Goal: Task Accomplishment & Management: Manage account settings

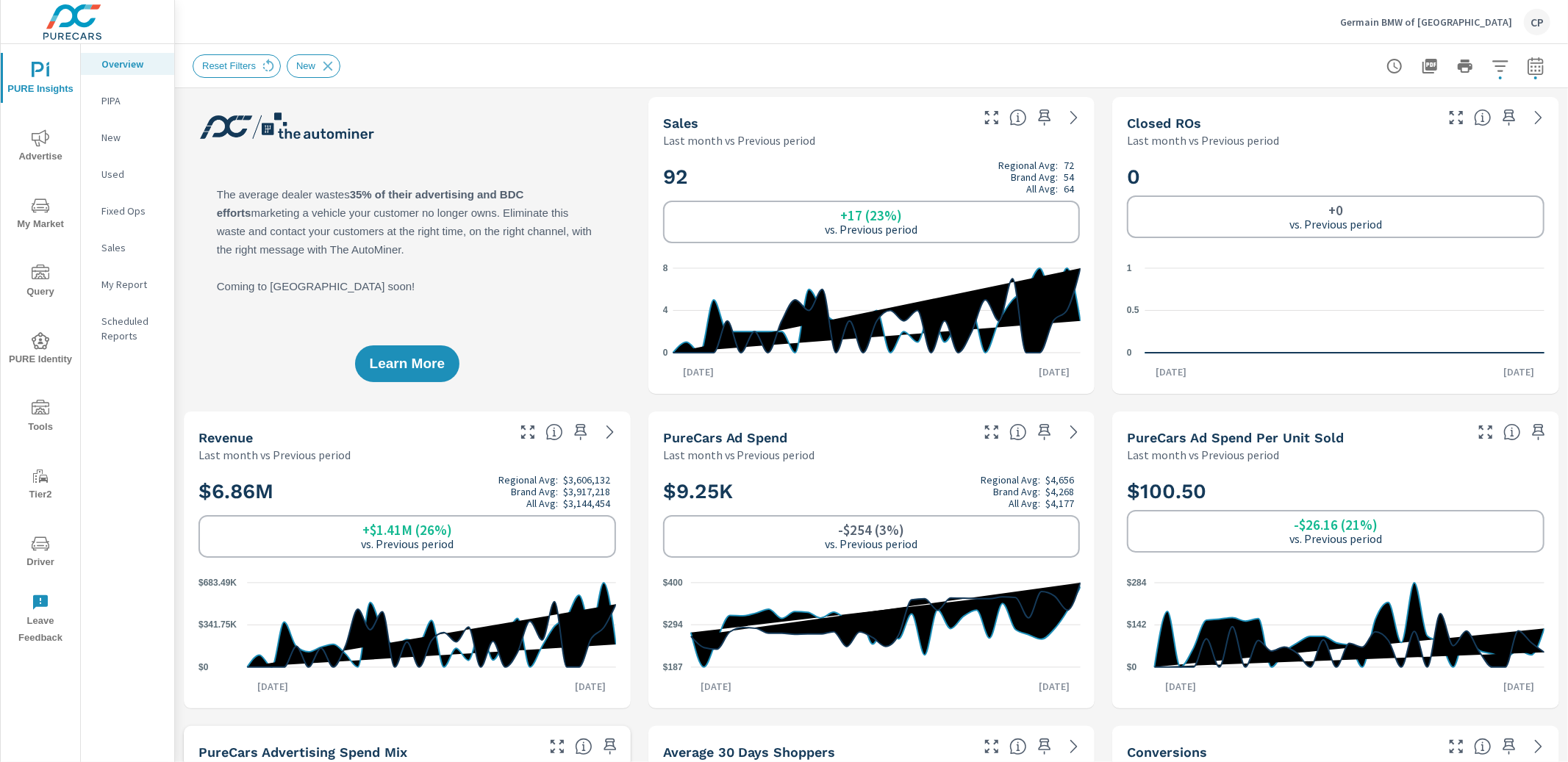
click at [1484, 22] on p "Germain BMW of [GEOGRAPHIC_DATA]" at bounding box center [1426, 22] width 172 height 13
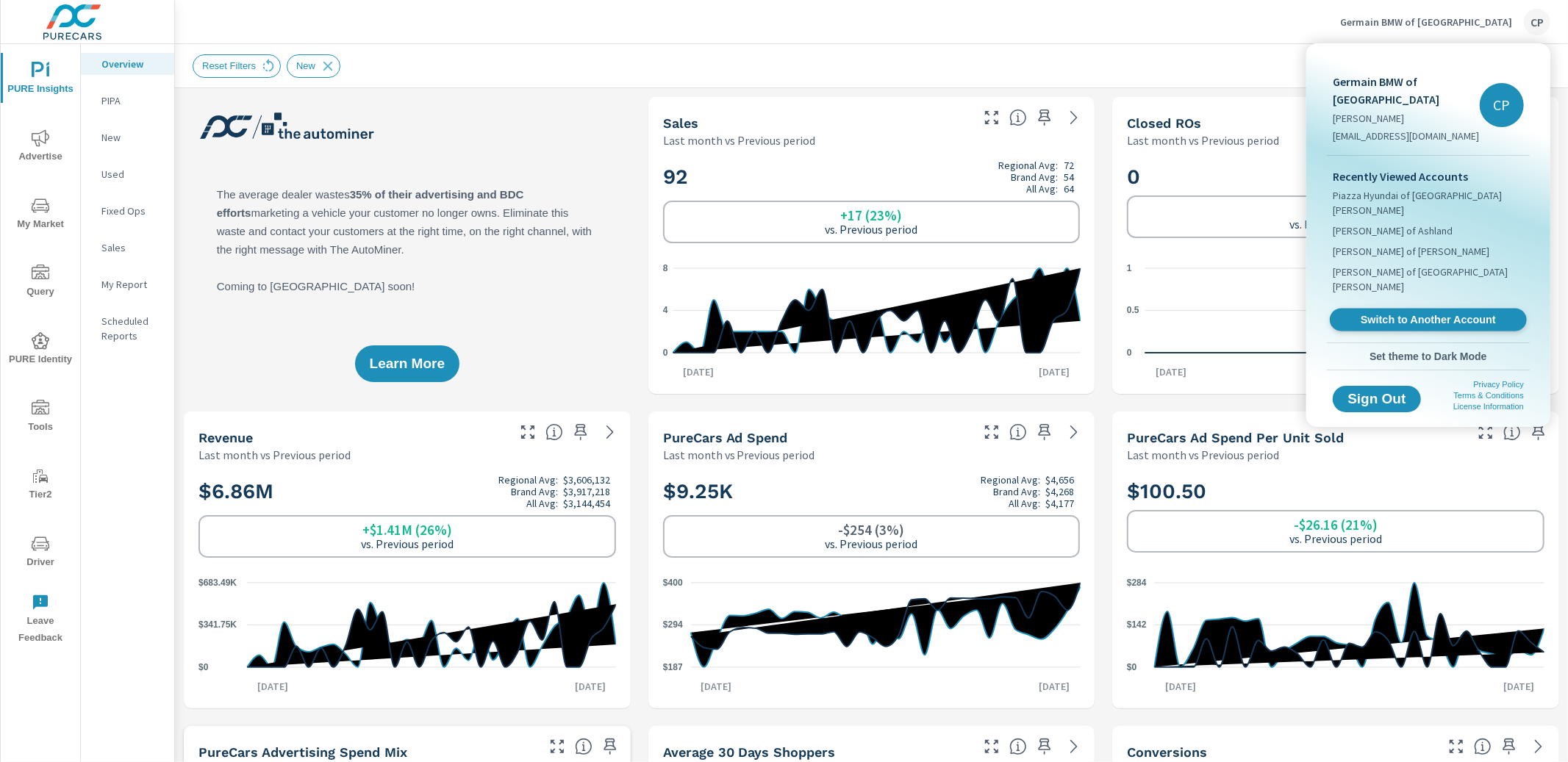
click at [1404, 313] on span "Switch to Another Account" at bounding box center [1428, 320] width 180 height 14
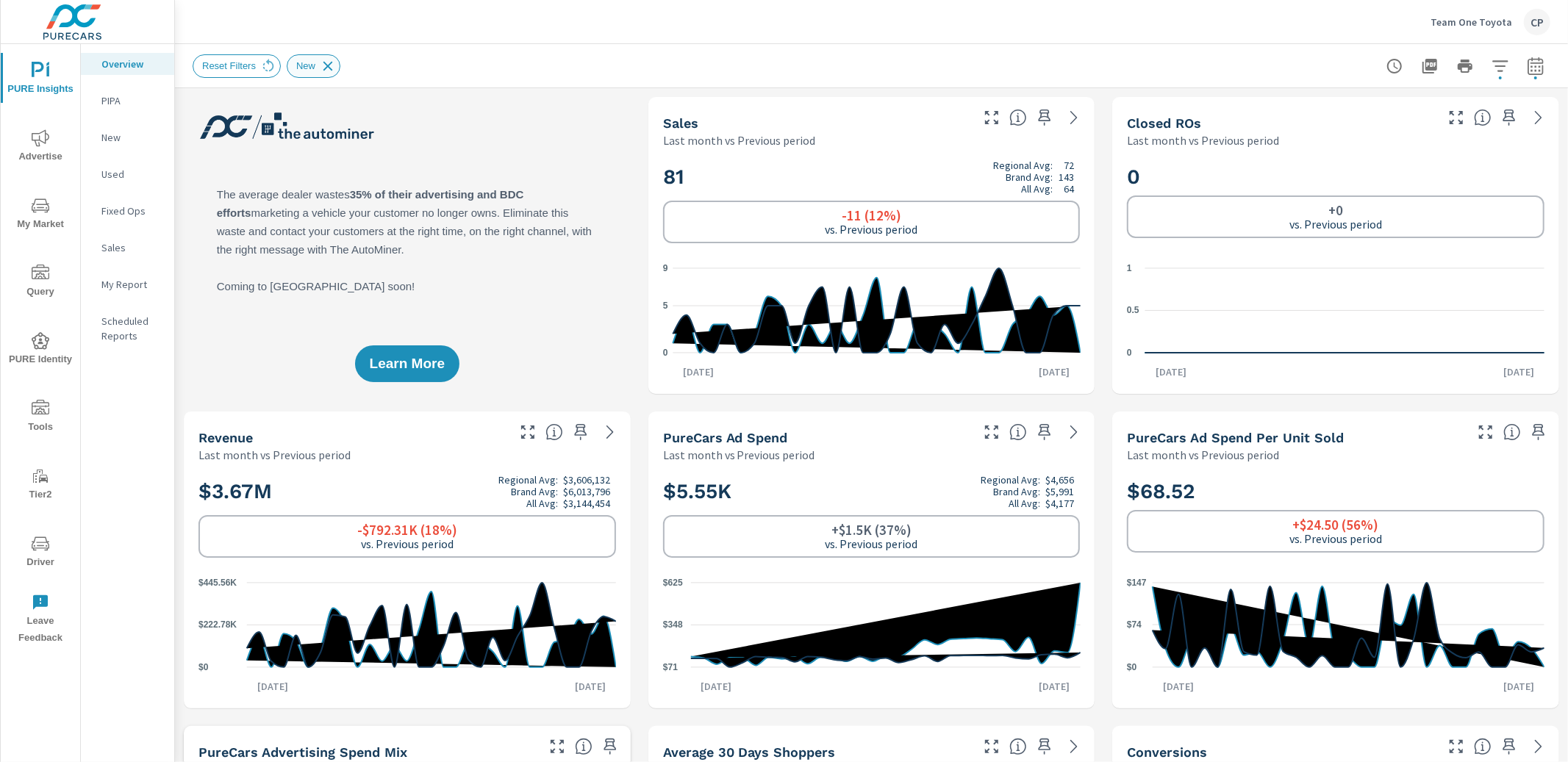
click at [329, 68] on icon at bounding box center [328, 66] width 16 height 16
